Goal: Communication & Community: Ask a question

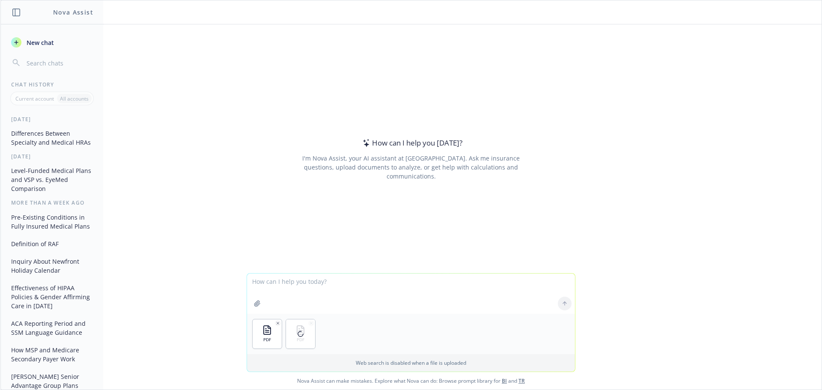
click at [284, 293] on textarea at bounding box center [411, 294] width 328 height 40
click at [307, 283] on textarea "Do the rates on the blue shield platinum full PPO 0/10 match the renewal?" at bounding box center [411, 294] width 328 height 40
type textarea "Do the rates on the Blue shield platinum full PPO 0/10 match the renewal?"
click at [564, 303] on icon at bounding box center [565, 304] width 6 height 6
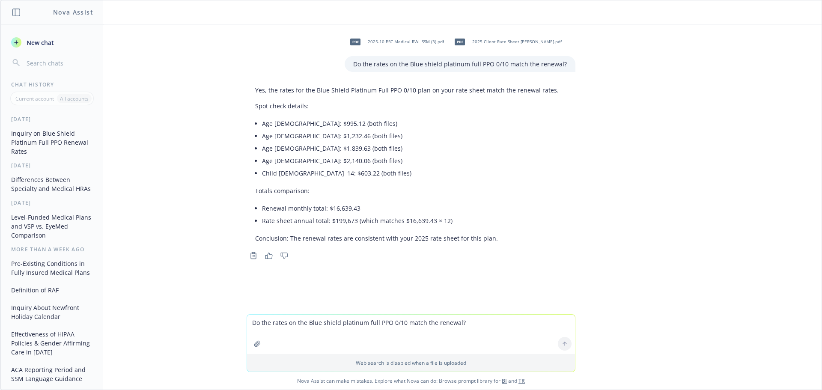
click at [348, 324] on textarea "Do the rates on the Blue shield platinum full PPO 0/10 match the renewal?" at bounding box center [411, 334] width 328 height 39
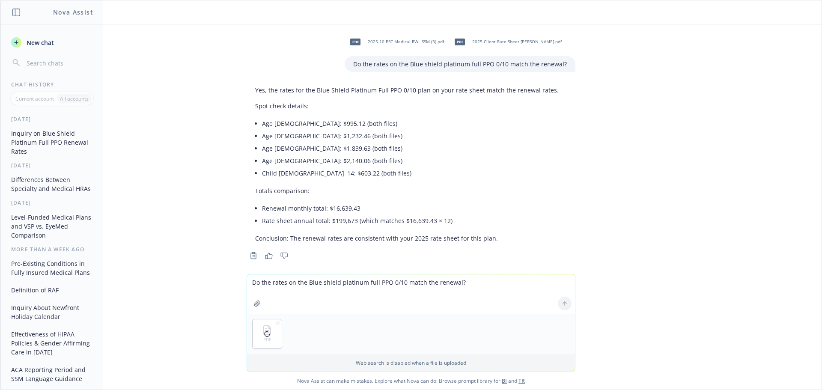
click at [269, 289] on textarea "Do the rates on the Blue shield platinum full PPO 0/10 match the renewal?" at bounding box center [411, 293] width 328 height 39
click at [422, 283] on textarea "Do the rates on my rate sheet match the [PERSON_NAME] Platinum 0/20 rates on th…" at bounding box center [411, 294] width 328 height 40
click at [408, 280] on textarea "Do the rates on my rate sheet match the [PERSON_NAME] Platinum 0/20 rates on th…" at bounding box center [411, 294] width 328 height 40
click at [446, 281] on textarea "Do the rates on my rate sheet match the [PERSON_NAME] Platinum 90 HMO 0/20 rate…" at bounding box center [411, 294] width 328 height 40
click at [491, 311] on textarea "Do the rates on my rate sheet match the [PERSON_NAME] Platinum 90 HMO 0/20 PCP …" at bounding box center [411, 294] width 328 height 40
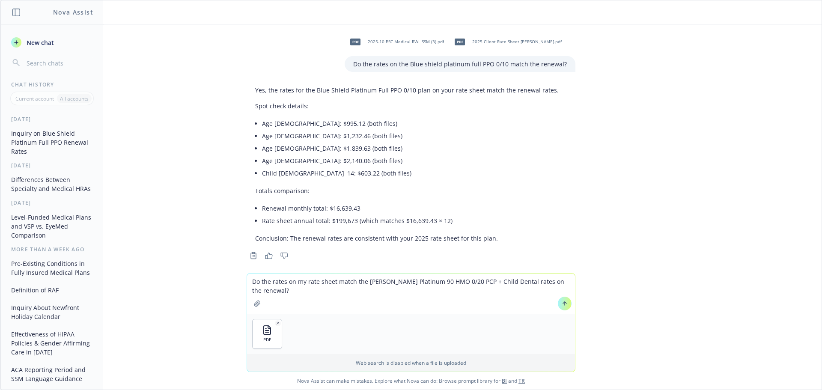
click at [288, 294] on textarea "Do the rates on my rate sheet match the [PERSON_NAME] Platinum 90 HMO 0/20 PCP …" at bounding box center [411, 294] width 328 height 40
type textarea "Do the rates on my rate sheet match the [PERSON_NAME] Platinum 90 HMO 0/20 PCP …"
click at [565, 306] on button at bounding box center [565, 304] width 14 height 14
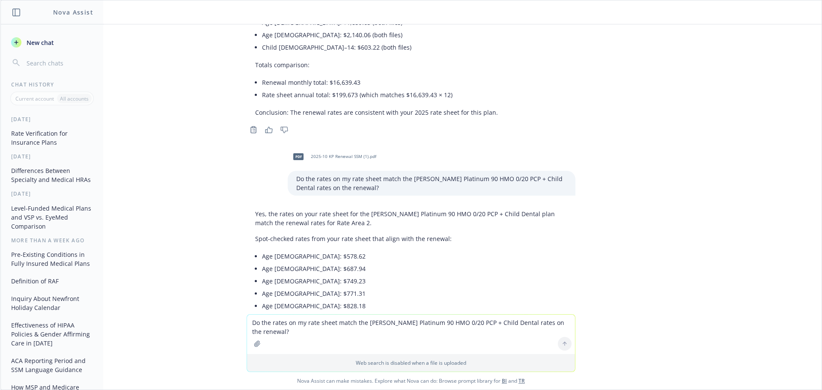
scroll to position [225, 0]
